Goal: Task Accomplishment & Management: Use online tool/utility

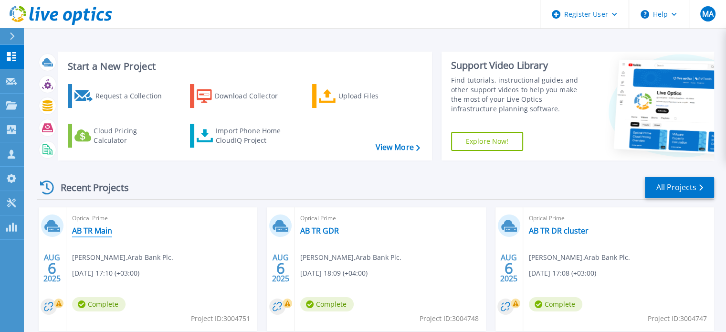
click at [92, 227] on link "AB TR Main" at bounding box center [92, 231] width 40 height 10
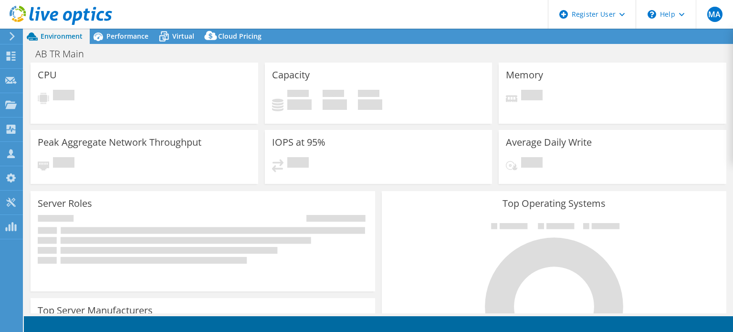
select select "USD"
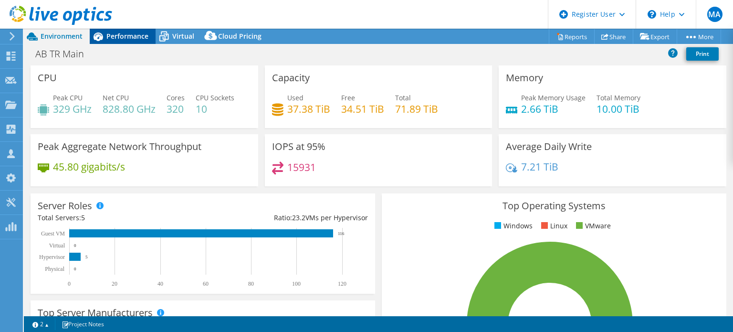
click at [118, 30] on div "Performance" at bounding box center [123, 36] width 66 height 15
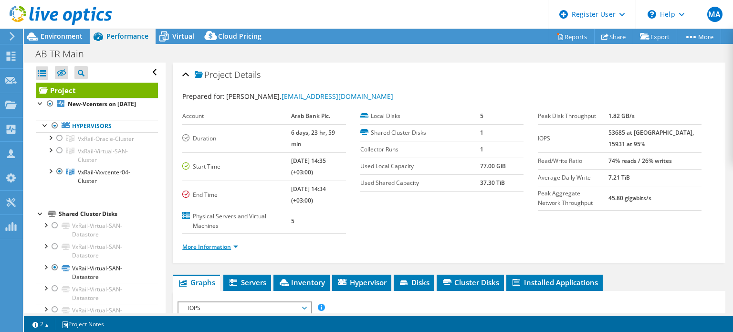
click at [235, 242] on link "More Information" at bounding box center [210, 246] width 56 height 8
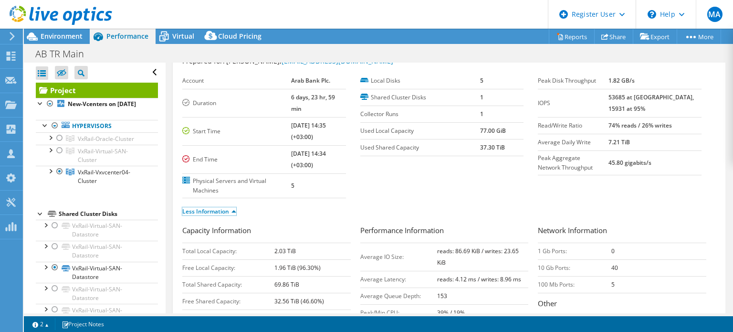
scroll to position [38, 0]
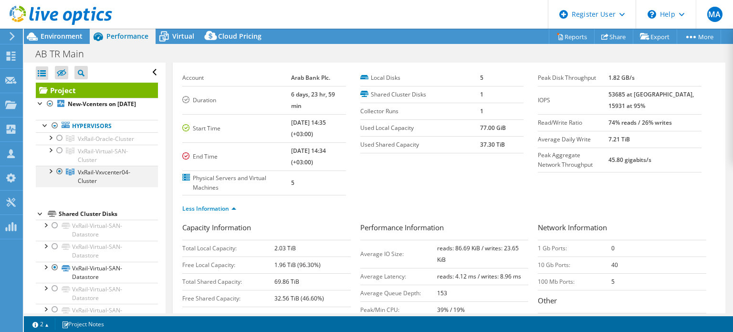
click at [50, 175] on div at bounding box center [50, 171] width 10 height 10
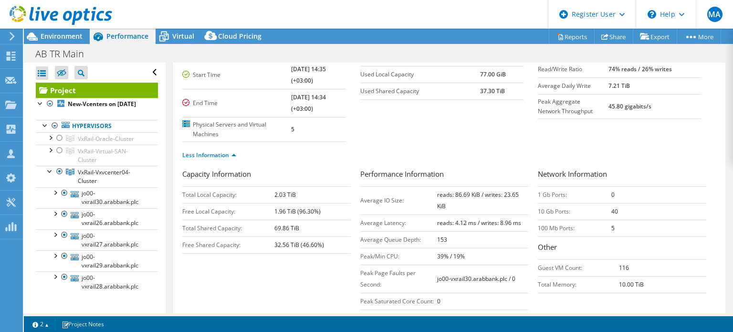
scroll to position [101, 0]
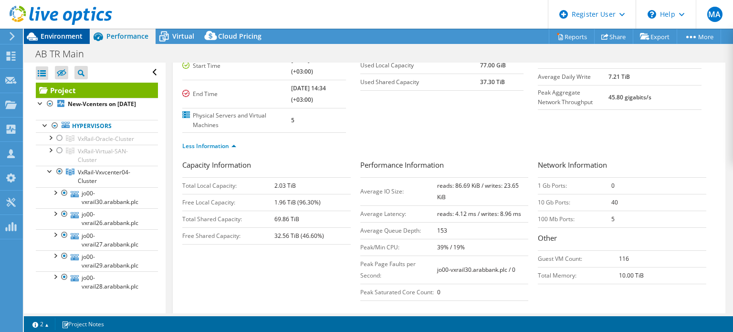
click at [73, 34] on span "Environment" at bounding box center [62, 35] width 42 height 9
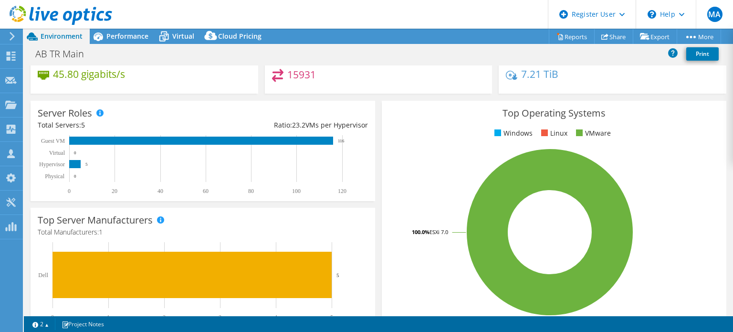
scroll to position [0, 0]
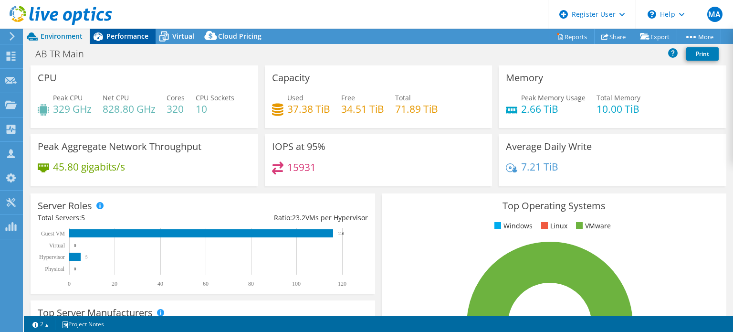
click at [133, 36] on span "Performance" at bounding box center [127, 35] width 42 height 9
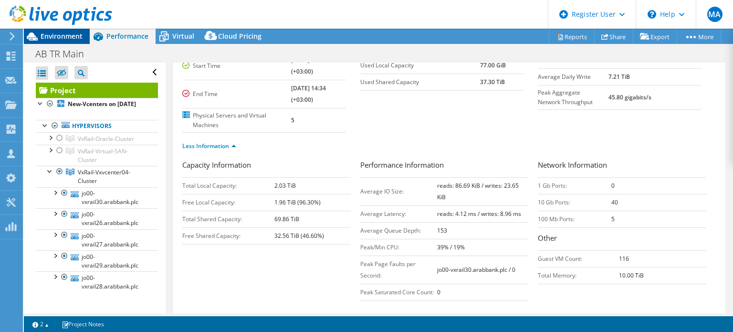
click at [44, 33] on span "Environment" at bounding box center [62, 35] width 42 height 9
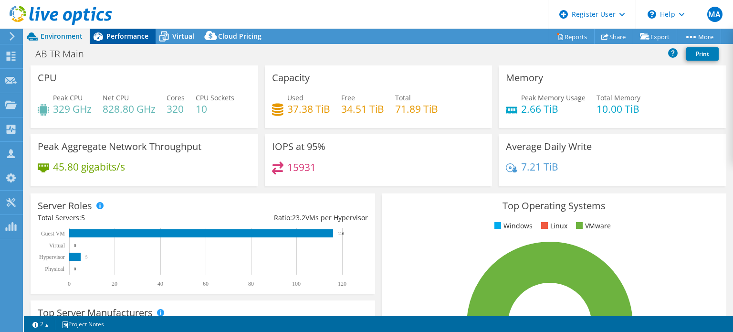
click at [117, 39] on span "Performance" at bounding box center [127, 35] width 42 height 9
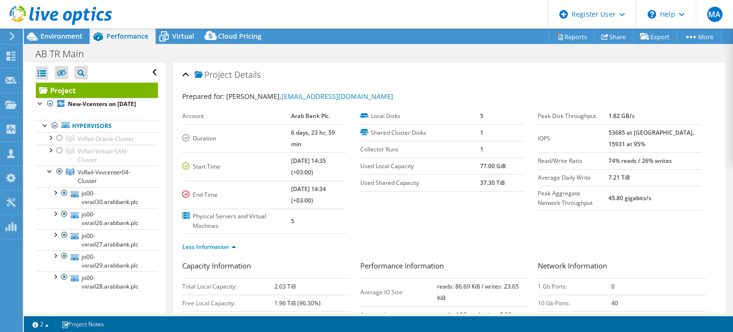
click at [77, 13] on use at bounding box center [61, 15] width 103 height 19
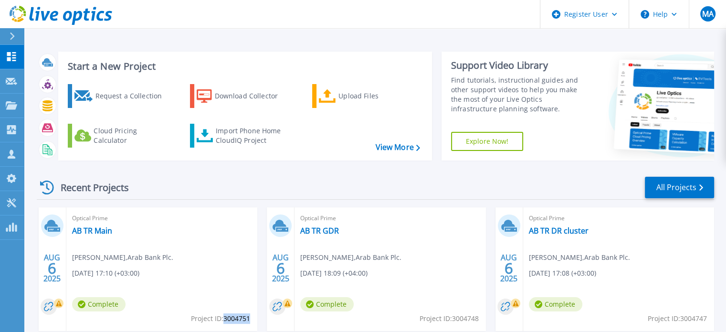
drag, startPoint x: 226, startPoint y: 315, endPoint x: 249, endPoint y: 318, distance: 23.5
click at [249, 318] on span "Project ID: 3004751" at bounding box center [220, 318] width 59 height 10
click at [105, 227] on link "AB TR Main" at bounding box center [92, 231] width 40 height 10
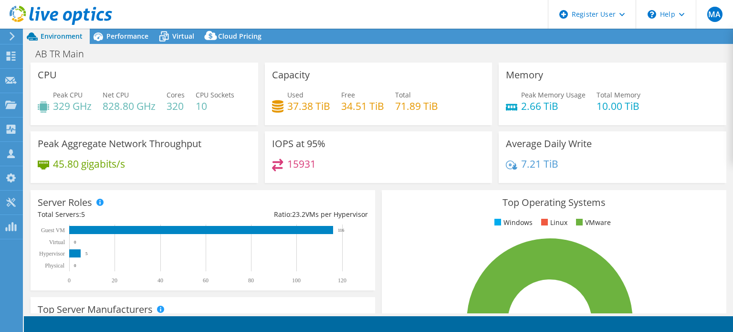
select select "USD"
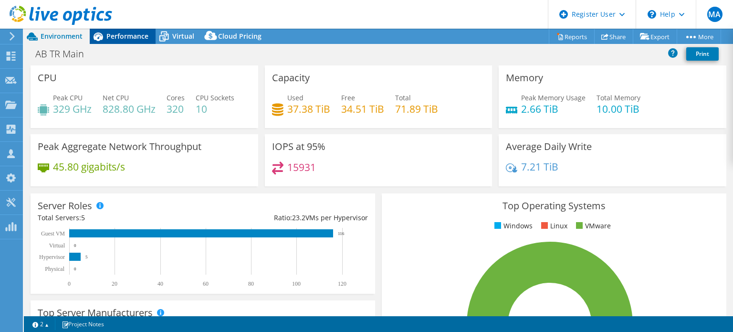
click at [114, 37] on span "Performance" at bounding box center [127, 35] width 42 height 9
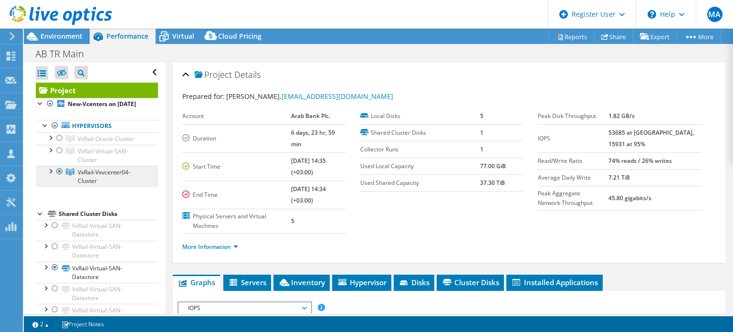
click at [78, 143] on span "VxRail-Vxvcenter04-Cluster" at bounding box center [106, 139] width 56 height 8
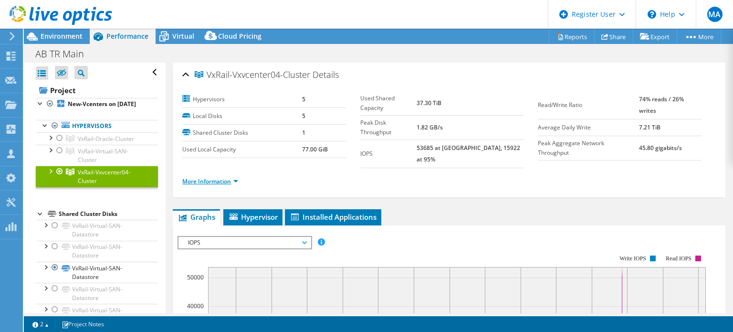
click at [219, 177] on link "More Information" at bounding box center [210, 181] width 56 height 8
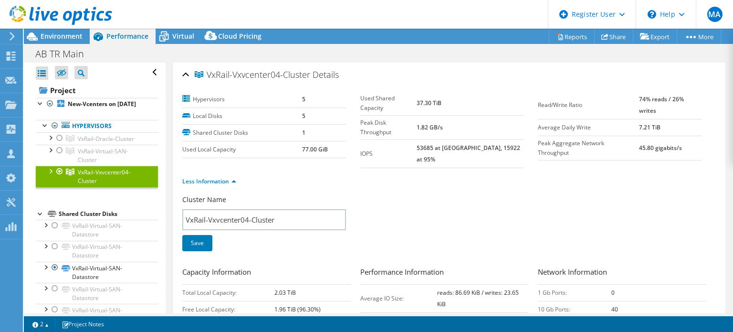
click at [52, 175] on div at bounding box center [50, 171] width 10 height 10
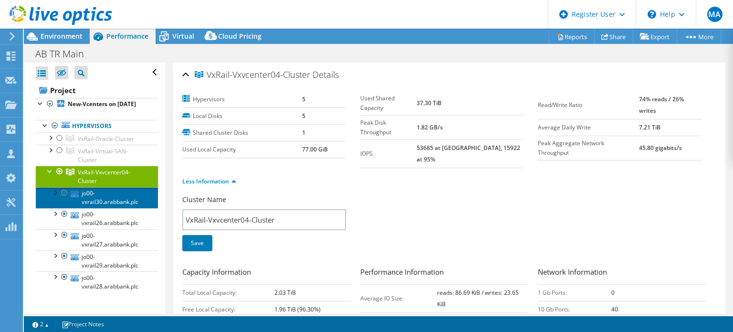
click at [93, 208] on link "jo00-vxrail30.arabbank.plc" at bounding box center [97, 197] width 122 height 21
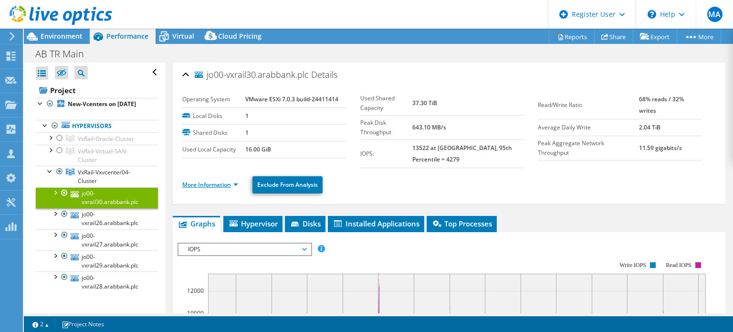
click at [228, 184] on link "More Information" at bounding box center [210, 184] width 56 height 8
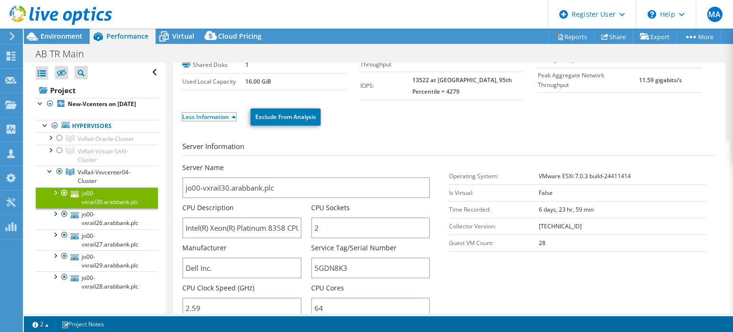
scroll to position [93, 0]
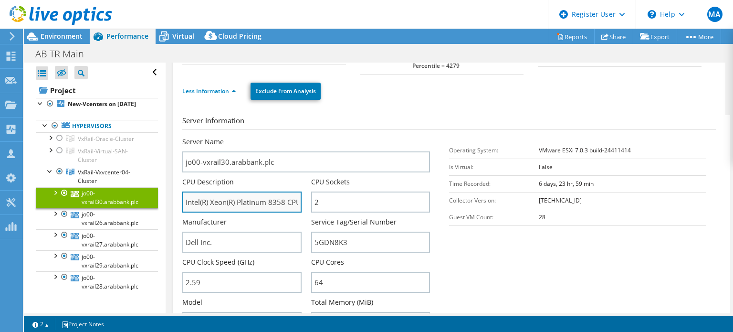
click at [260, 195] on input "Intel(R) Xeon(R) Platinum 8358 CPU @ 2.60GHz 2.59 GHz" at bounding box center [241, 201] width 119 height 21
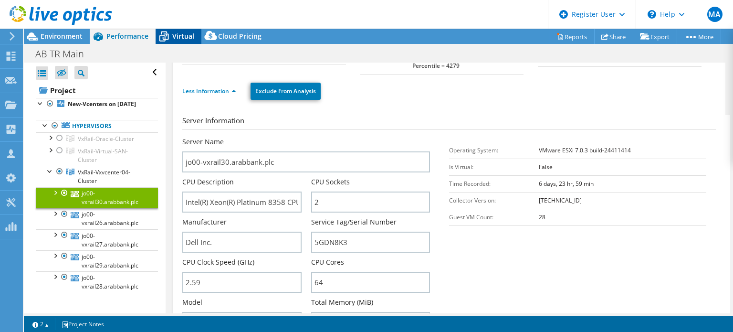
click at [185, 39] on span "Virtual" at bounding box center [183, 35] width 22 height 9
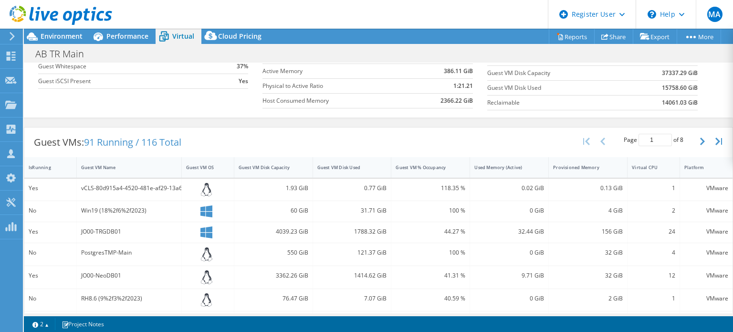
scroll to position [127, 0]
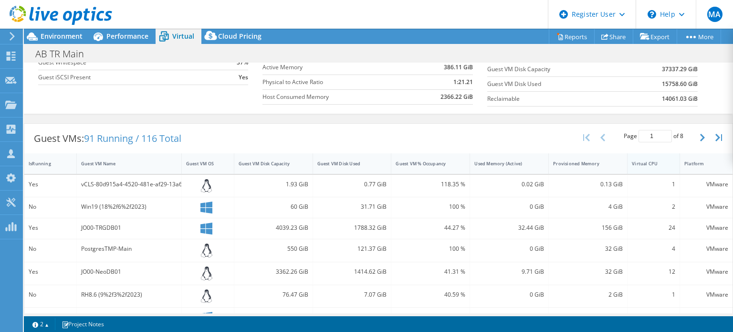
click at [636, 162] on div "Virtual CPU" at bounding box center [648, 163] width 32 height 6
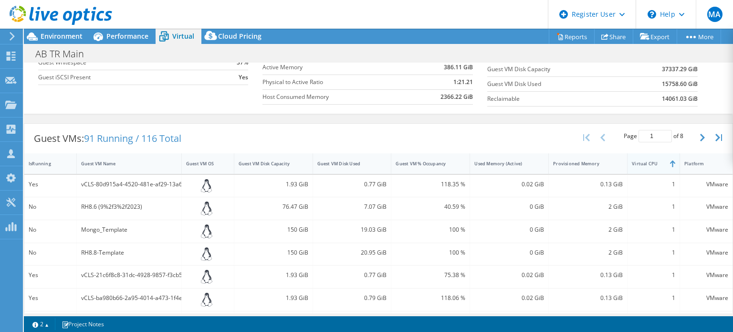
click at [649, 163] on div "Virtual CPU" at bounding box center [648, 163] width 32 height 6
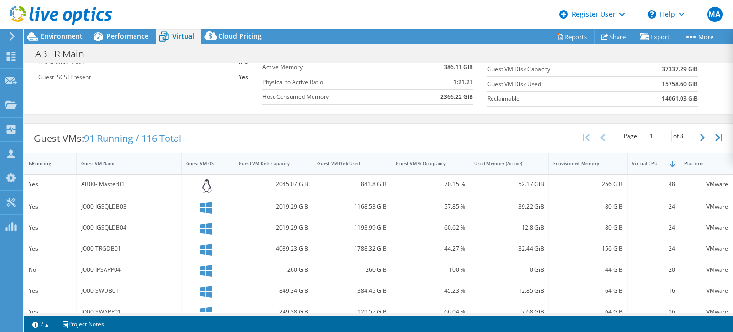
click at [110, 181] on div "AB00-iMaster01" at bounding box center [129, 184] width 96 height 10
click at [700, 136] on icon "button" at bounding box center [702, 138] width 5 height 8
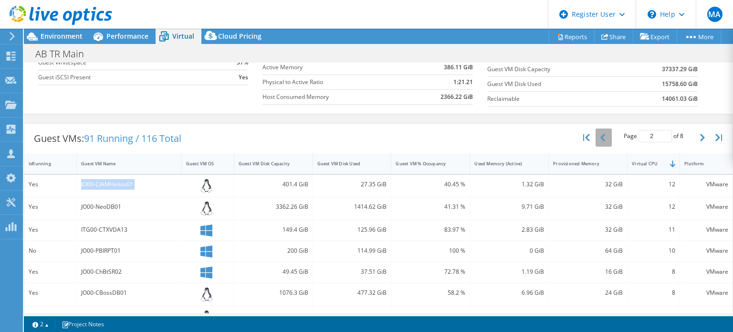
click at [600, 134] on icon "button" at bounding box center [602, 138] width 5 height 8
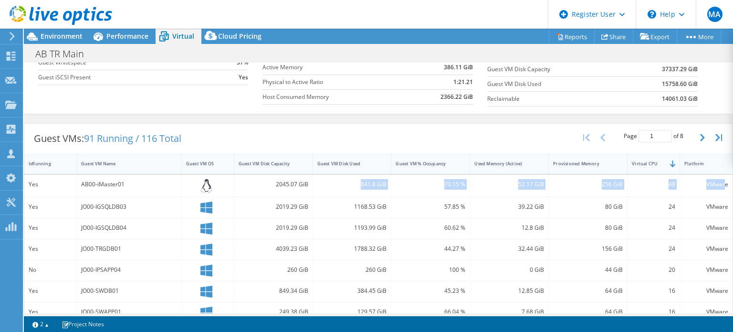
drag, startPoint x: 359, startPoint y: 179, endPoint x: 719, endPoint y: 183, distance: 360.2
click at [719, 183] on div "Yes AB00-iMaster01 2045.07 GiB 841.8 GiB 70.15 % 52.17 GiB 256 GiB 48 VMware" at bounding box center [378, 186] width 708 height 22
click at [715, 137] on icon "button" at bounding box center [718, 138] width 7 height 8
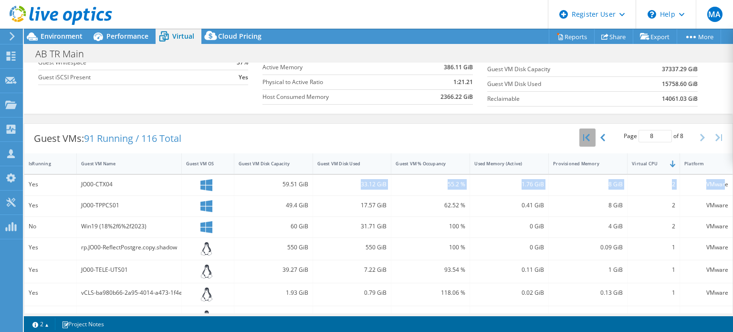
click at [583, 138] on icon "button" at bounding box center [586, 138] width 7 height 8
type input "1"
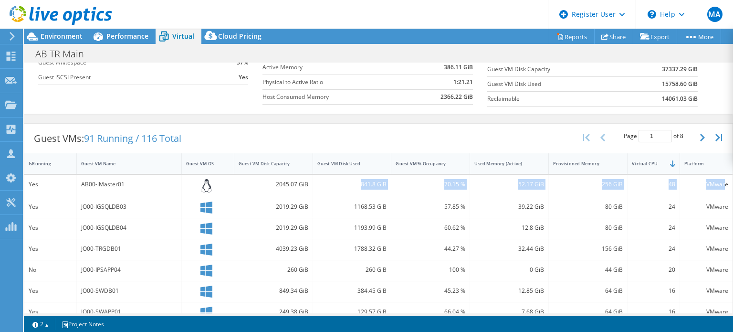
click at [582, 186] on div "256 GiB" at bounding box center [588, 184] width 70 height 10
click at [85, 182] on div "AB00-iMaster01" at bounding box center [129, 184] width 96 height 10
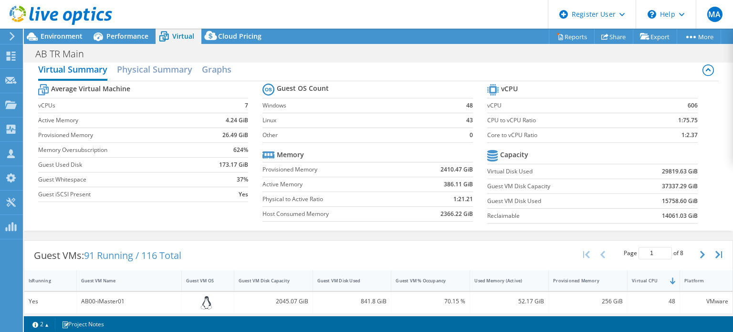
scroll to position [0, 0]
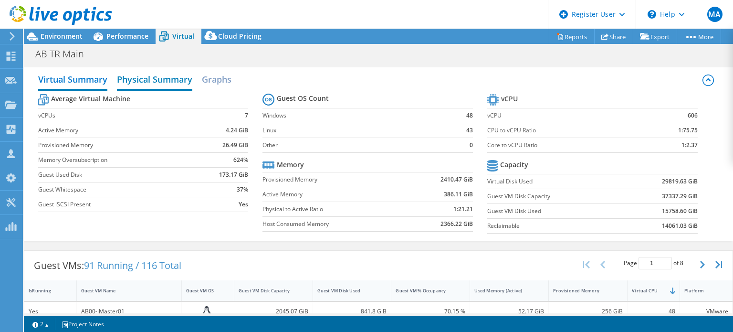
click at [171, 80] on h2 "Physical Summary" at bounding box center [154, 80] width 75 height 21
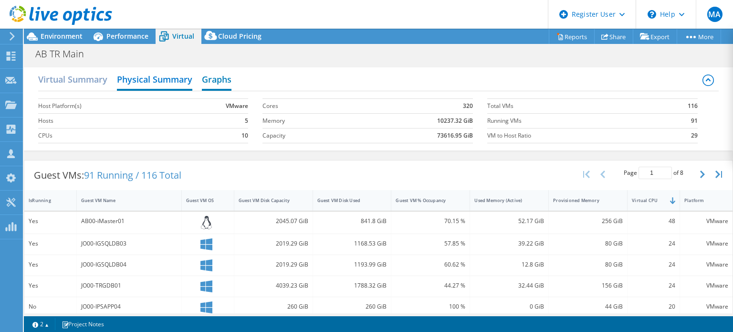
click at [205, 79] on h2 "Graphs" at bounding box center [217, 80] width 30 height 21
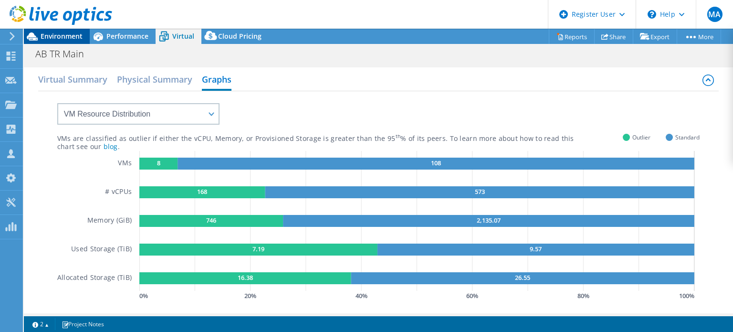
click at [59, 35] on span "Environment" at bounding box center [62, 35] width 42 height 9
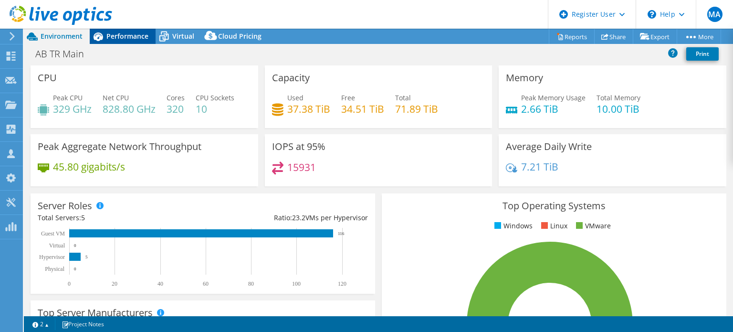
click at [113, 34] on span "Performance" at bounding box center [127, 35] width 42 height 9
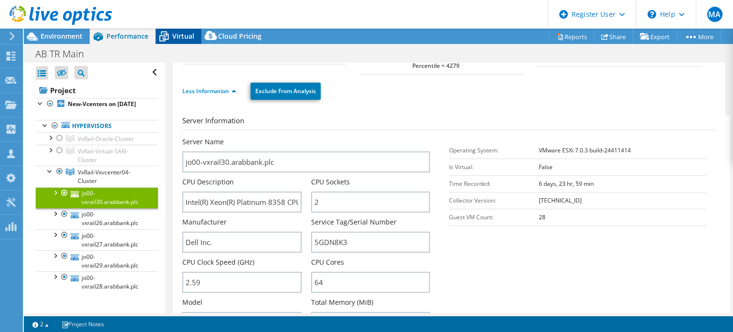
click at [187, 40] on span "Virtual" at bounding box center [183, 35] width 22 height 9
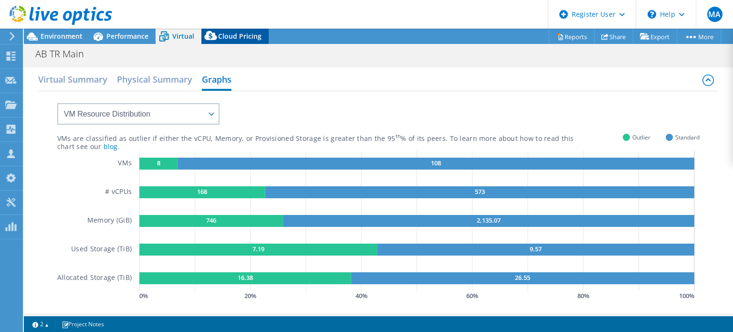
click at [219, 36] on icon at bounding box center [210, 37] width 19 height 19
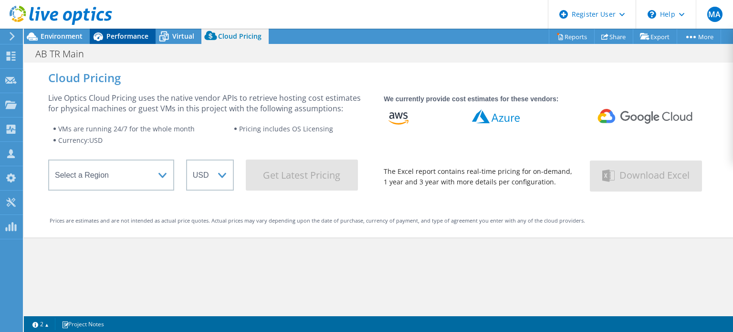
click at [116, 37] on span "Performance" at bounding box center [127, 35] width 42 height 9
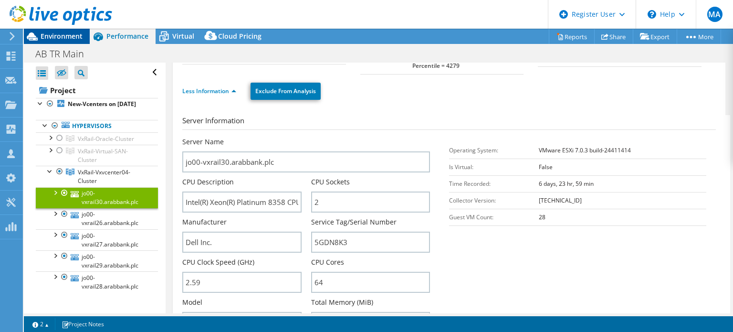
click at [76, 34] on span "Environment" at bounding box center [62, 35] width 42 height 9
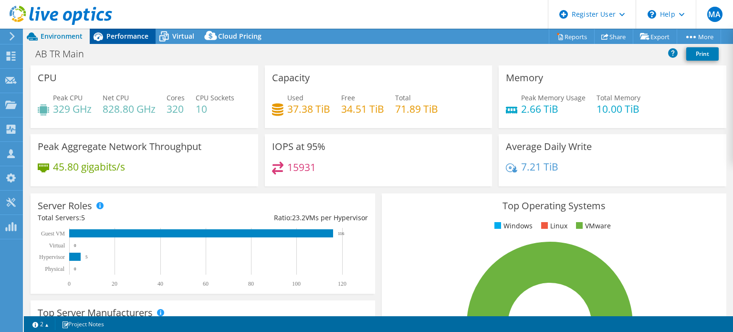
click at [110, 36] on span "Performance" at bounding box center [127, 35] width 42 height 9
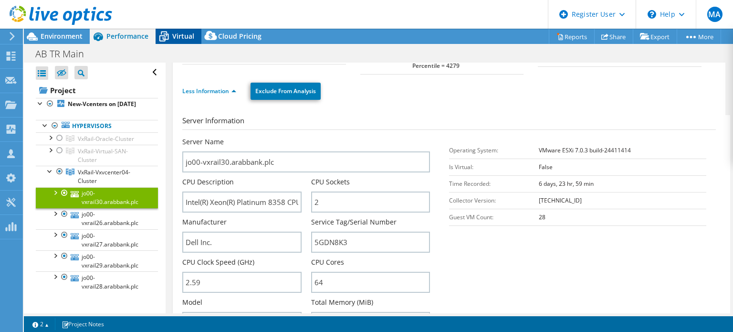
click at [183, 33] on span "Virtual" at bounding box center [183, 35] width 22 height 9
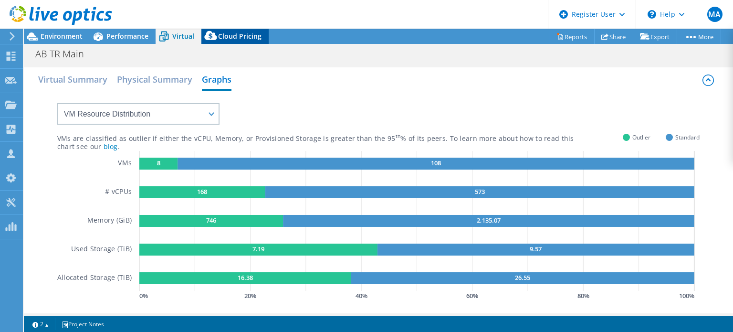
click at [242, 38] on span "Cloud Pricing" at bounding box center [239, 35] width 43 height 9
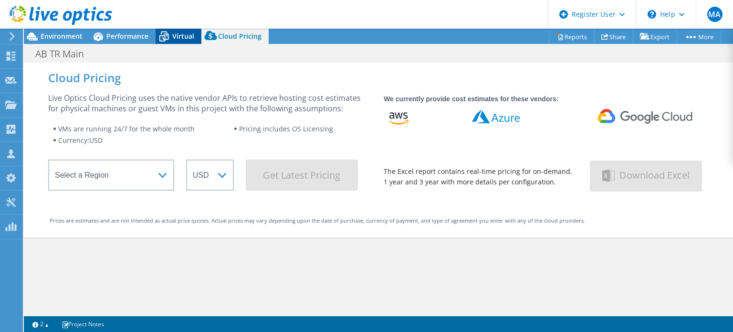
click at [178, 36] on span "Virtual" at bounding box center [183, 35] width 22 height 9
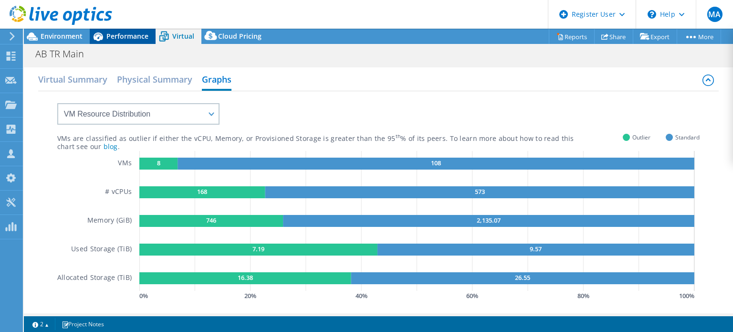
click at [147, 35] on span "Performance" at bounding box center [127, 35] width 42 height 9
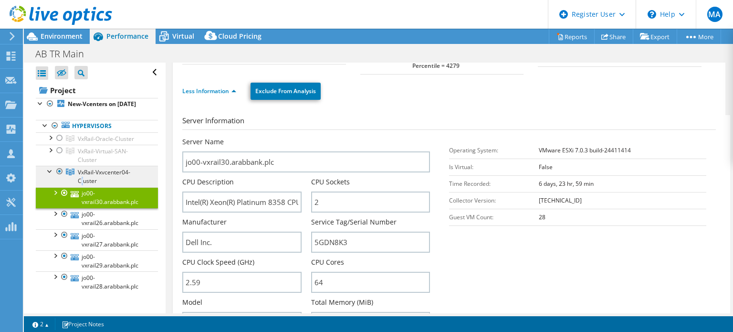
click at [90, 143] on span "VxRail-Vxvcenter04-Cluster" at bounding box center [106, 139] width 56 height 8
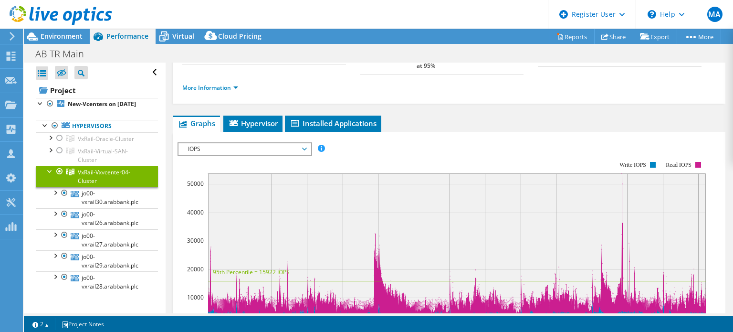
drag, startPoint x: 626, startPoint y: 104, endPoint x: 633, endPoint y: 104, distance: 6.2
click at [626, 104] on div "VxRail-Vxvcenter04-Cluster Details Hypervisors 5 Local Disks 5 Shared Cluster D…" at bounding box center [449, 251] width 567 height 565
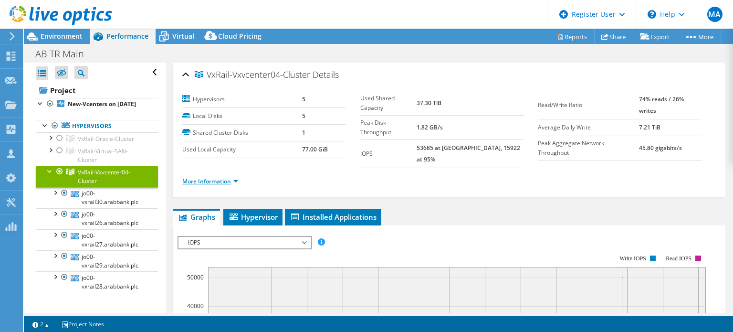
click at [233, 177] on link "More Information" at bounding box center [210, 181] width 56 height 8
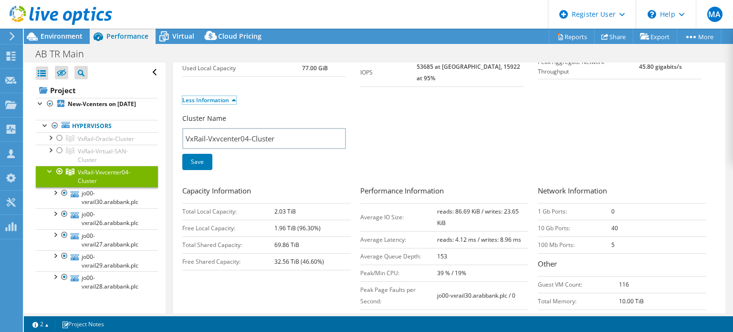
scroll to position [99, 0]
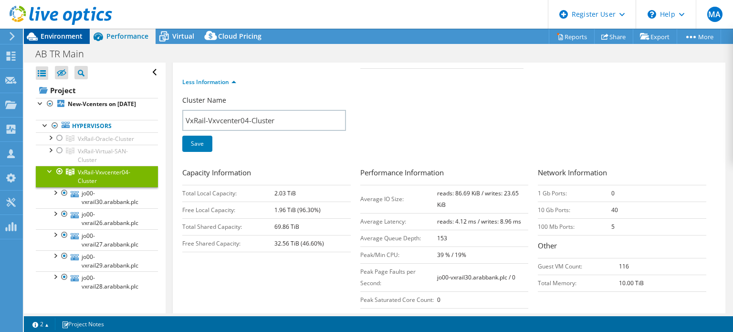
click at [77, 36] on span "Environment" at bounding box center [62, 35] width 42 height 9
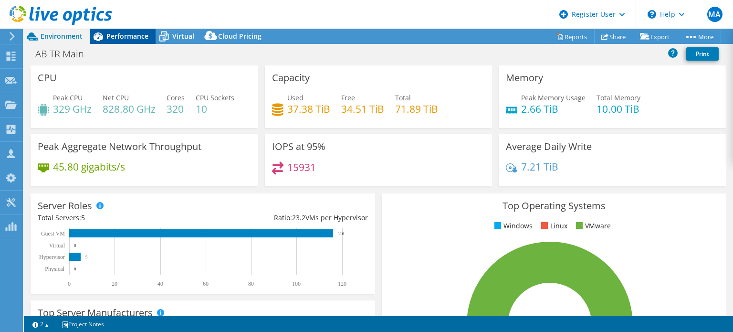
click at [114, 38] on span "Performance" at bounding box center [127, 35] width 42 height 9
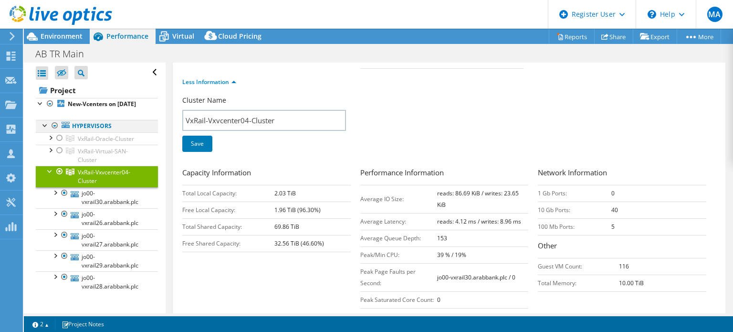
click at [44, 129] on div at bounding box center [46, 125] width 10 height 10
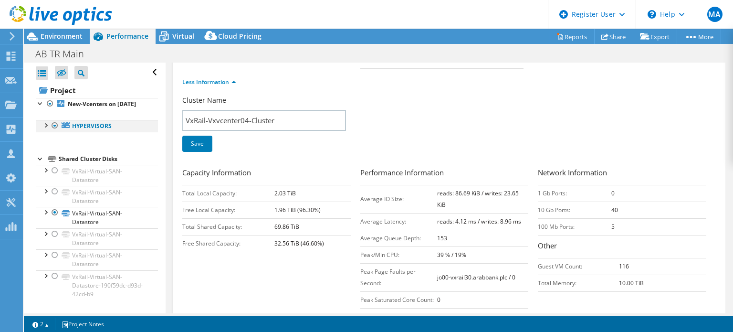
click at [44, 129] on div at bounding box center [46, 125] width 10 height 10
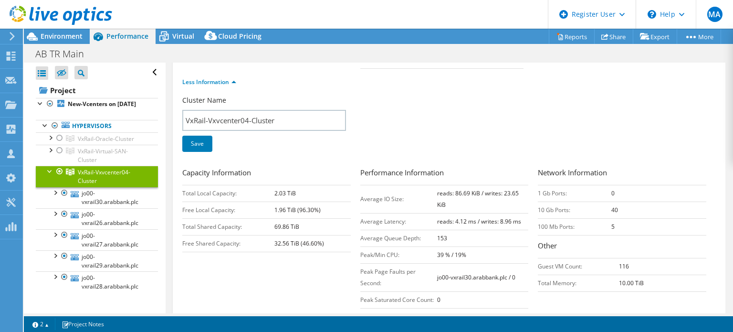
click at [57, 11] on icon at bounding box center [61, 16] width 103 height 20
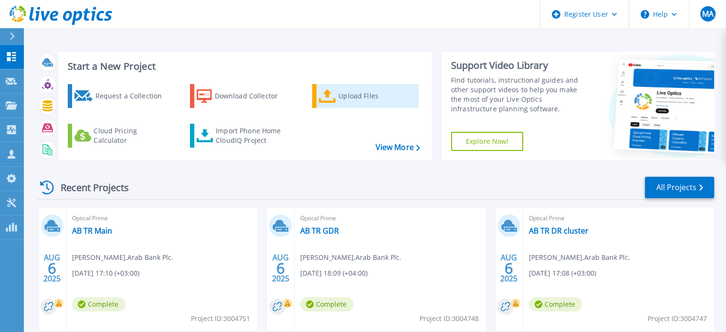
click at [328, 96] on icon at bounding box center [327, 96] width 17 height 14
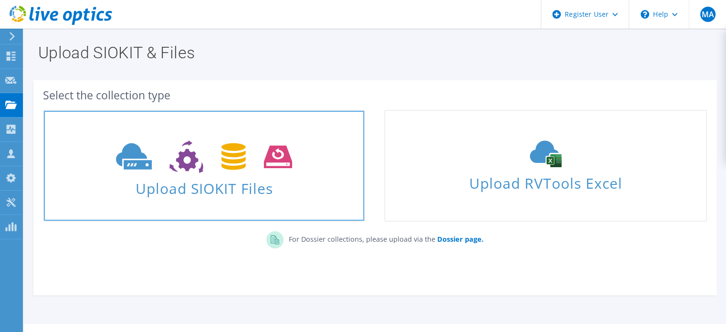
click at [266, 182] on span "Upload SIOKIT Files" at bounding box center [204, 185] width 320 height 21
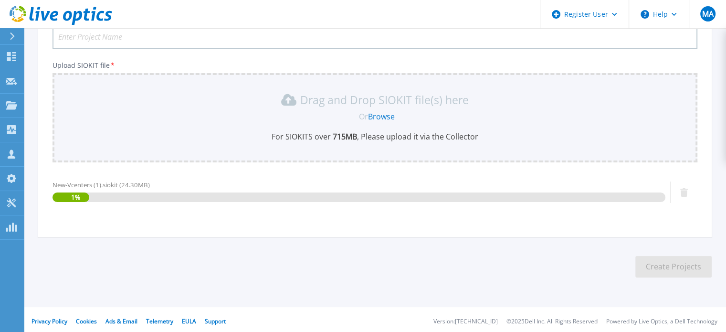
scroll to position [93, 0]
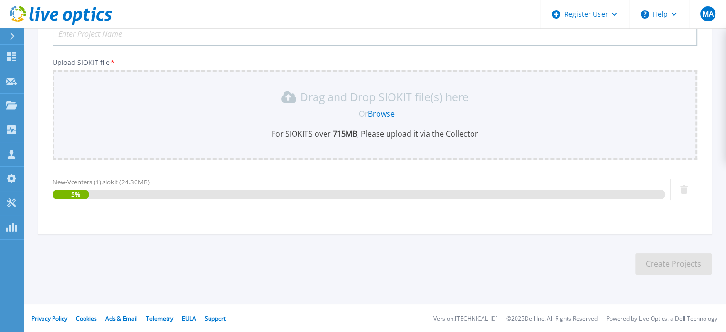
click at [134, 39] on input "Project Name *" at bounding box center [374, 34] width 644 height 24
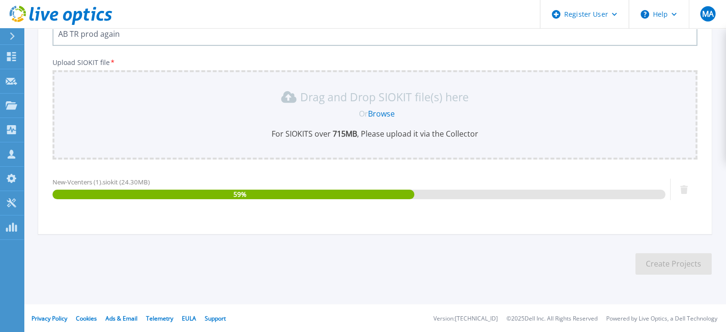
type input "AB TR prod again"
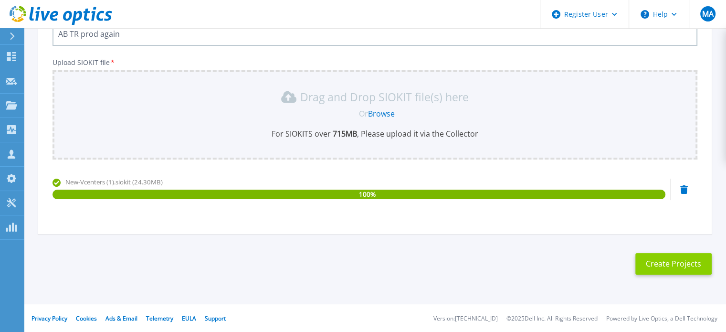
click at [651, 265] on button "Create Projects" at bounding box center [673, 263] width 76 height 21
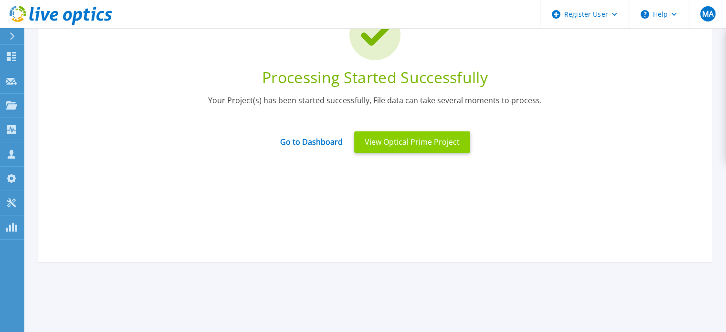
click at [437, 136] on button "View Optical Prime Project" at bounding box center [412, 141] width 116 height 21
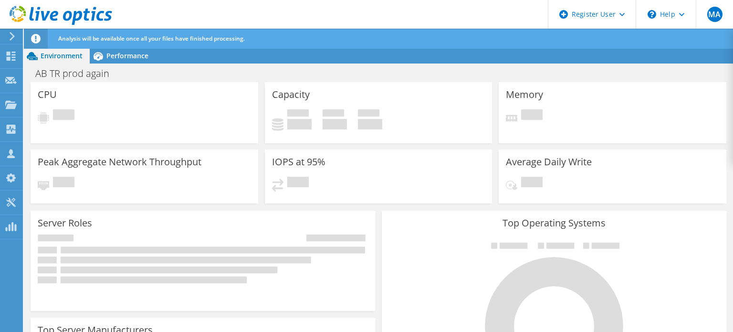
click at [76, 17] on icon at bounding box center [61, 16] width 103 height 20
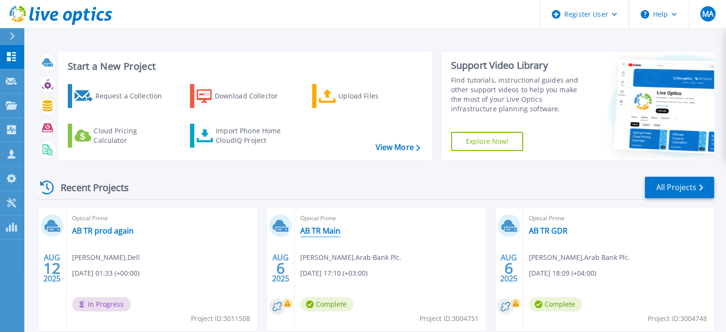
click at [332, 229] on link "AB TR Main" at bounding box center [320, 231] width 40 height 10
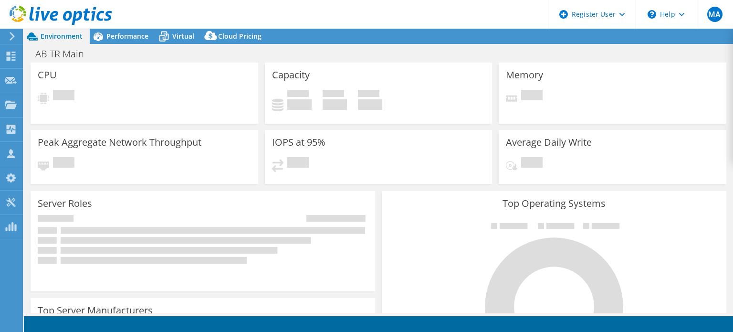
select select "USD"
